Goal: Find specific page/section: Find specific page/section

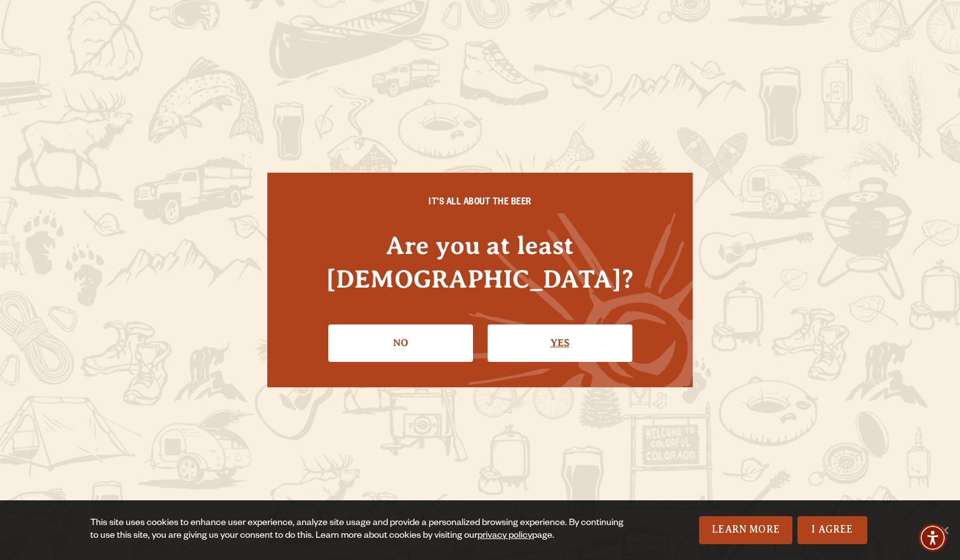
click at [562, 328] on link "Yes" at bounding box center [560, 342] width 145 height 37
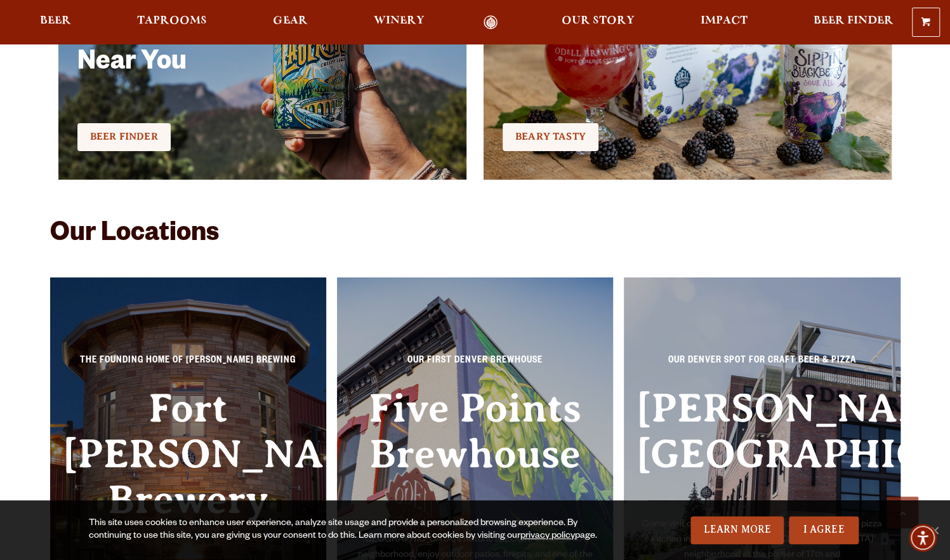
scroll to position [2793, 0]
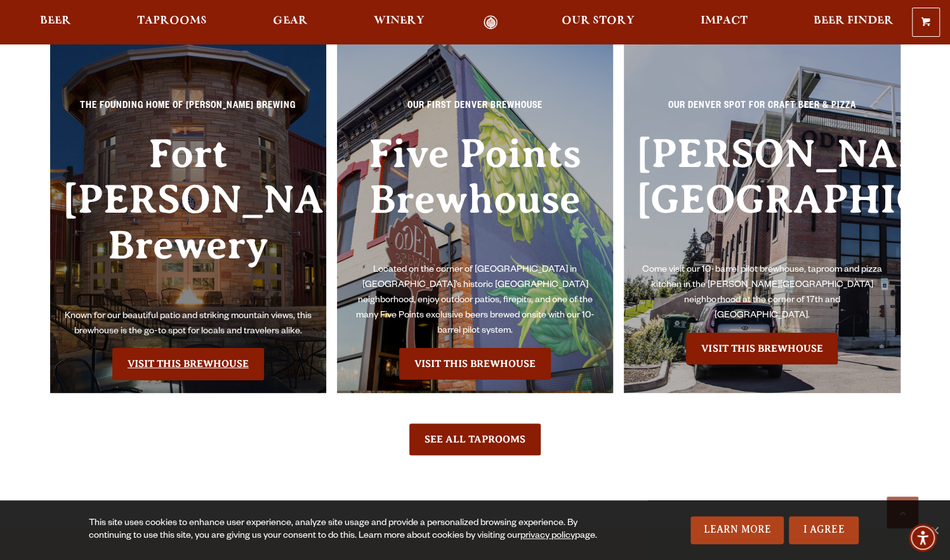
click at [204, 348] on link "Visit this Brewhouse" at bounding box center [188, 364] width 152 height 32
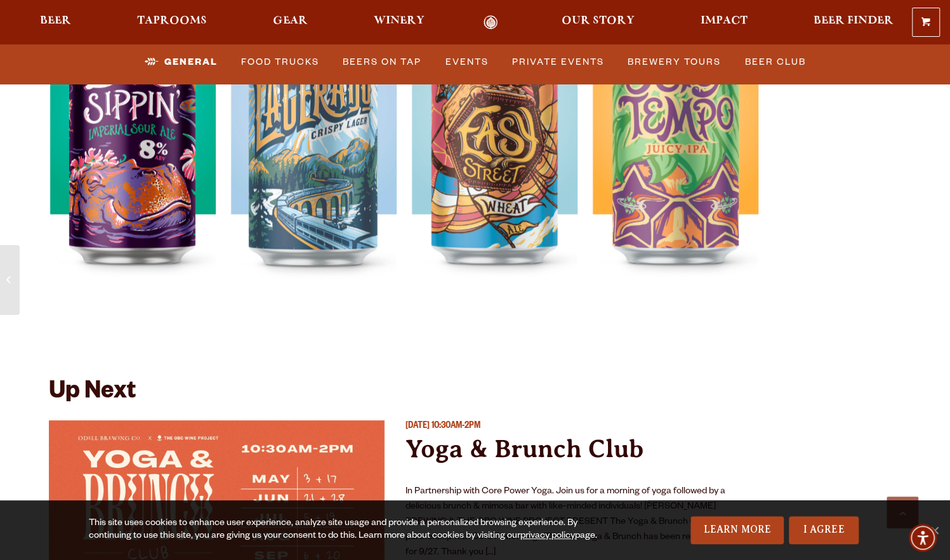
scroll to position [4507, 0]
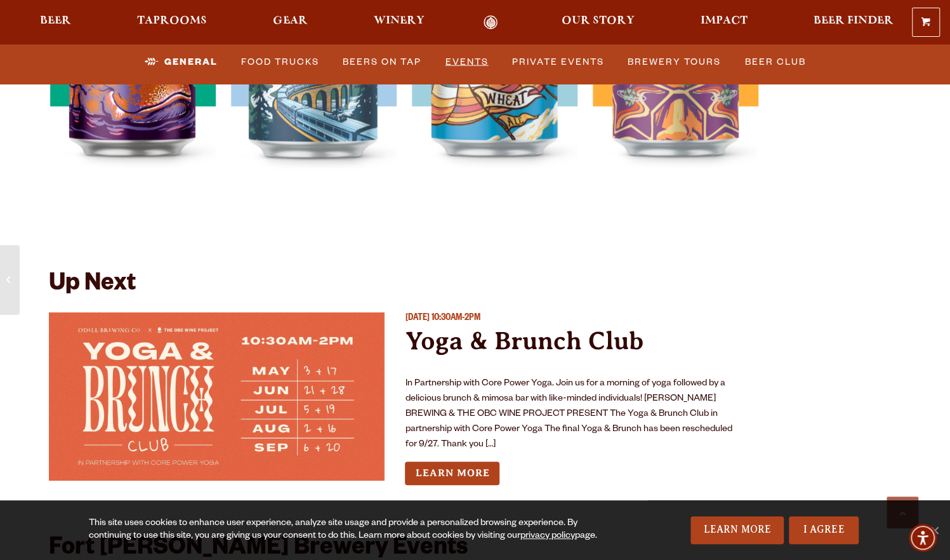
click at [464, 56] on link "Events" at bounding box center [467, 62] width 53 height 29
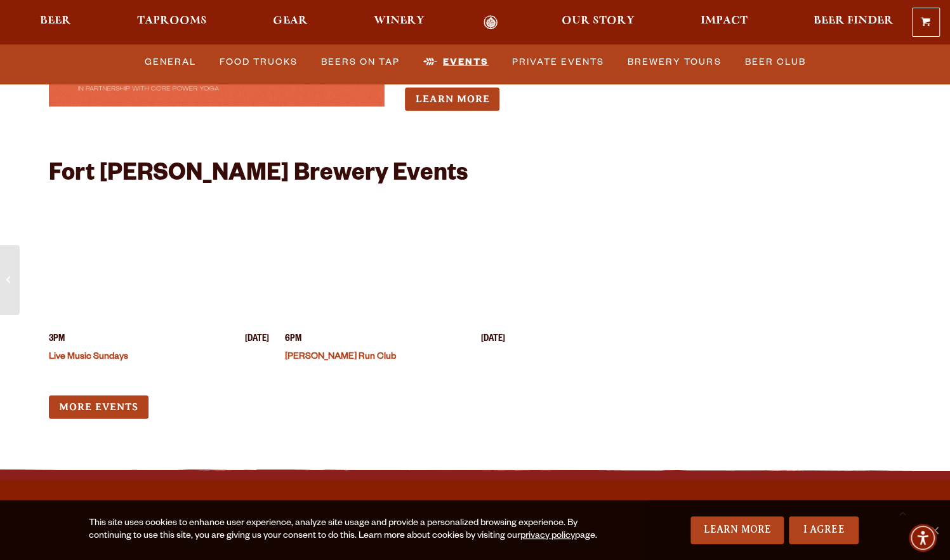
scroll to position [4889, 0]
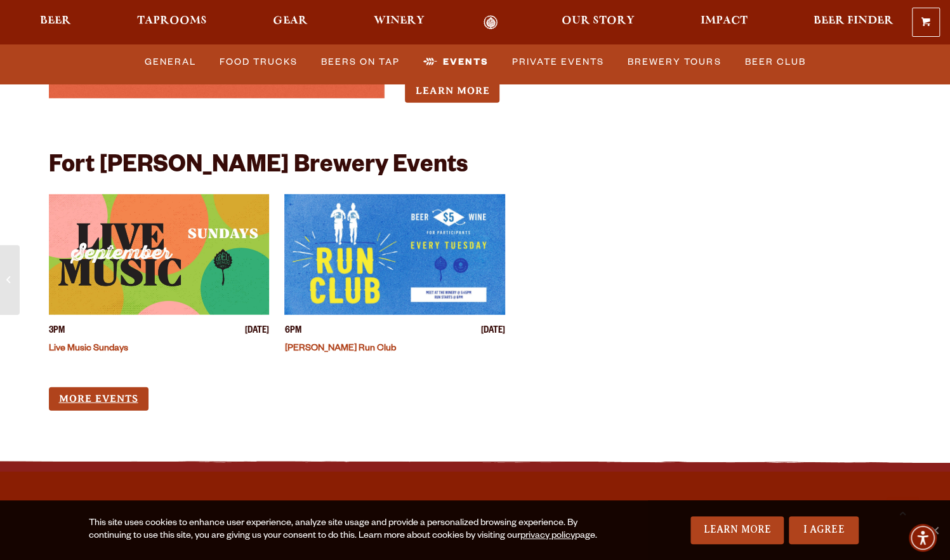
click at [92, 387] on link "More Events" at bounding box center [99, 398] width 100 height 23
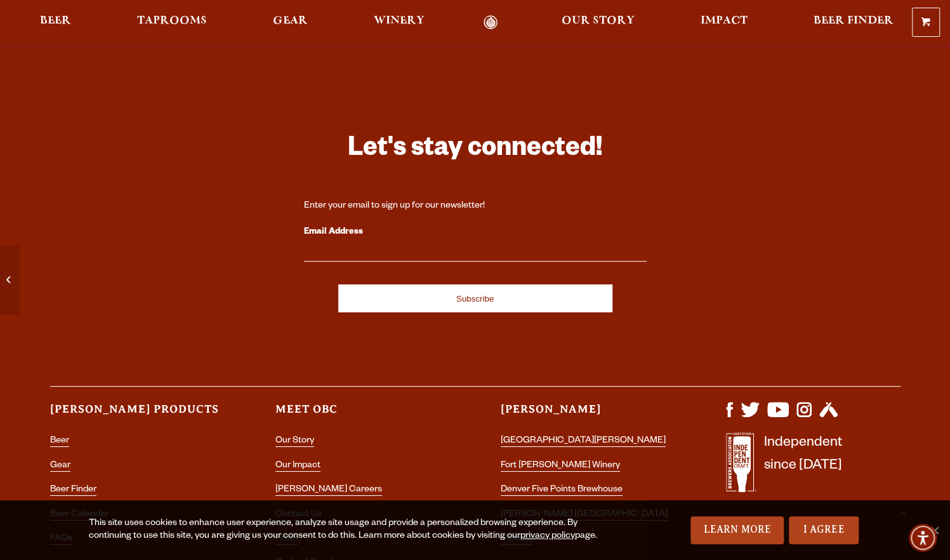
scroll to position [5333, 0]
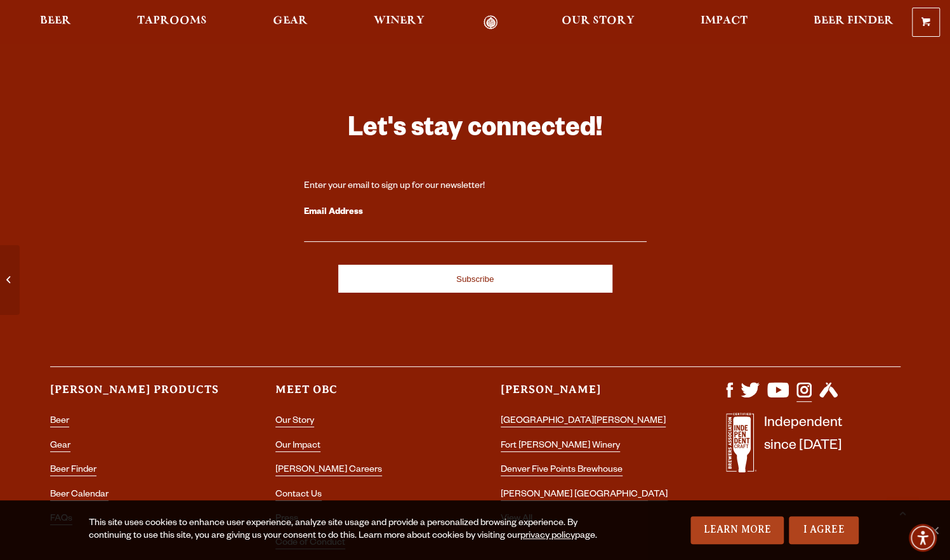
click at [802, 382] on img "Visit us on Instagram" at bounding box center [804, 389] width 15 height 15
